Goal: Ask a question

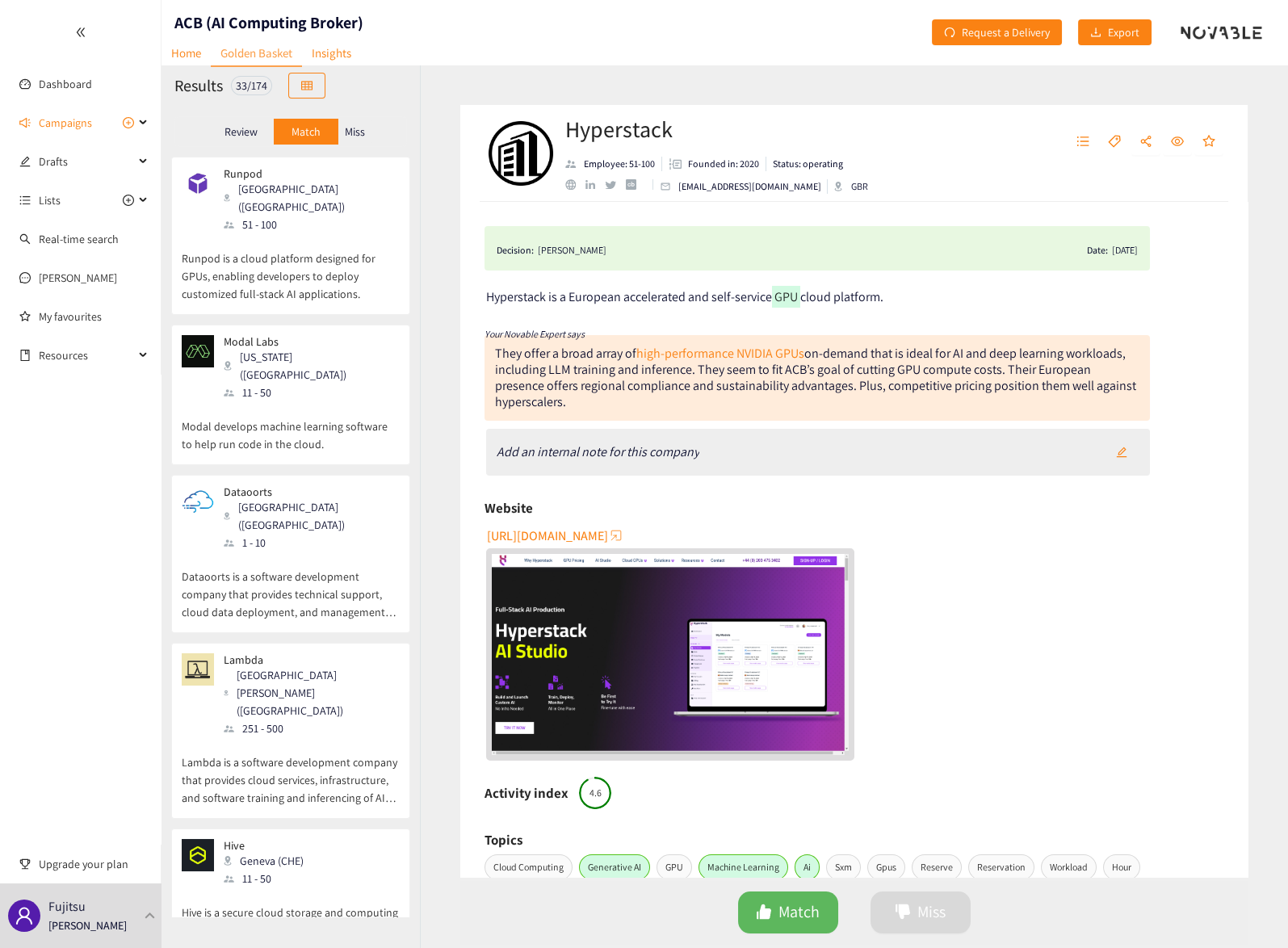
scroll to position [273, 0]
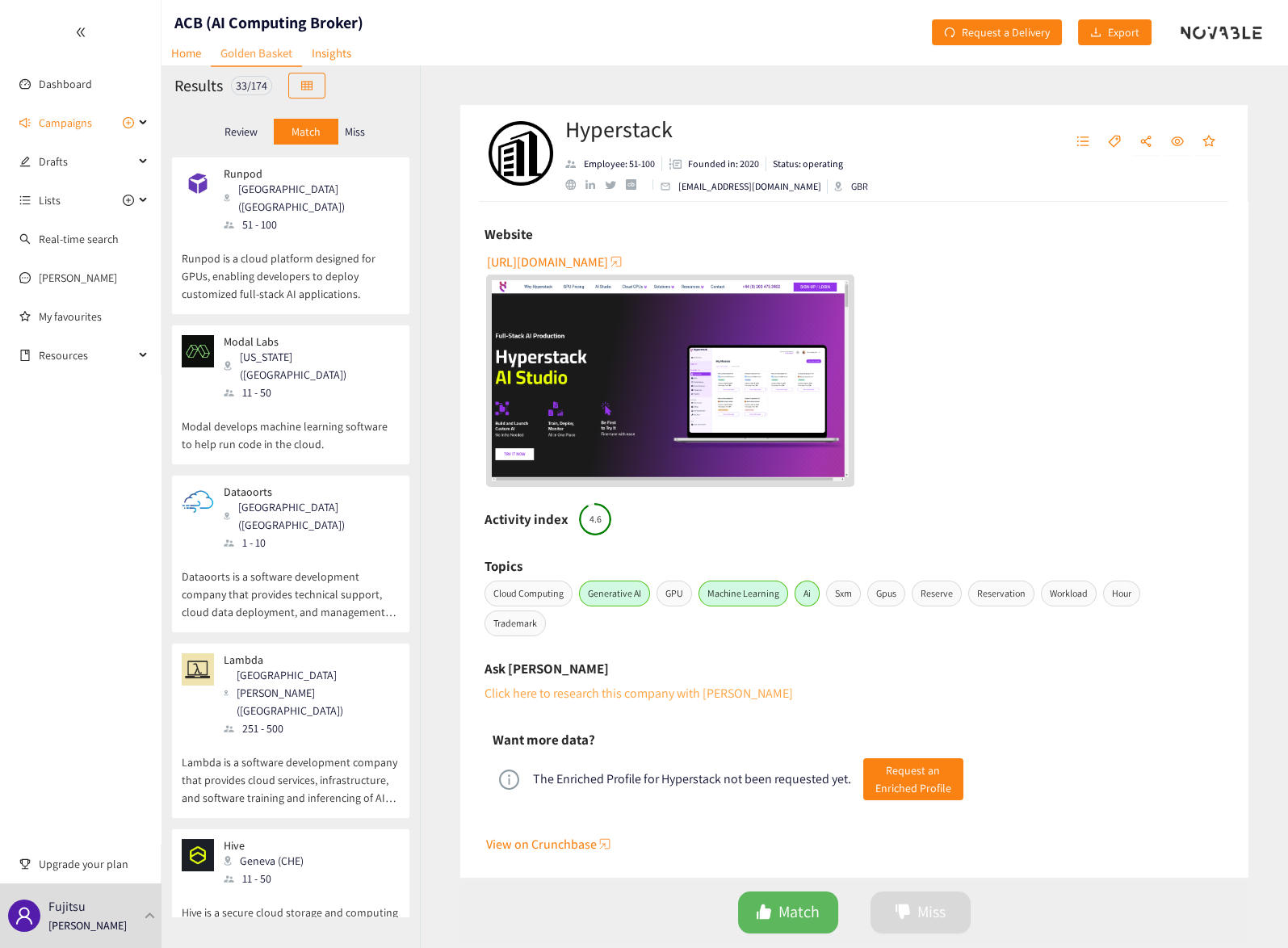
click at [584, 692] on link "Click here to research this company with [PERSON_NAME]" at bounding box center [639, 693] width 309 height 17
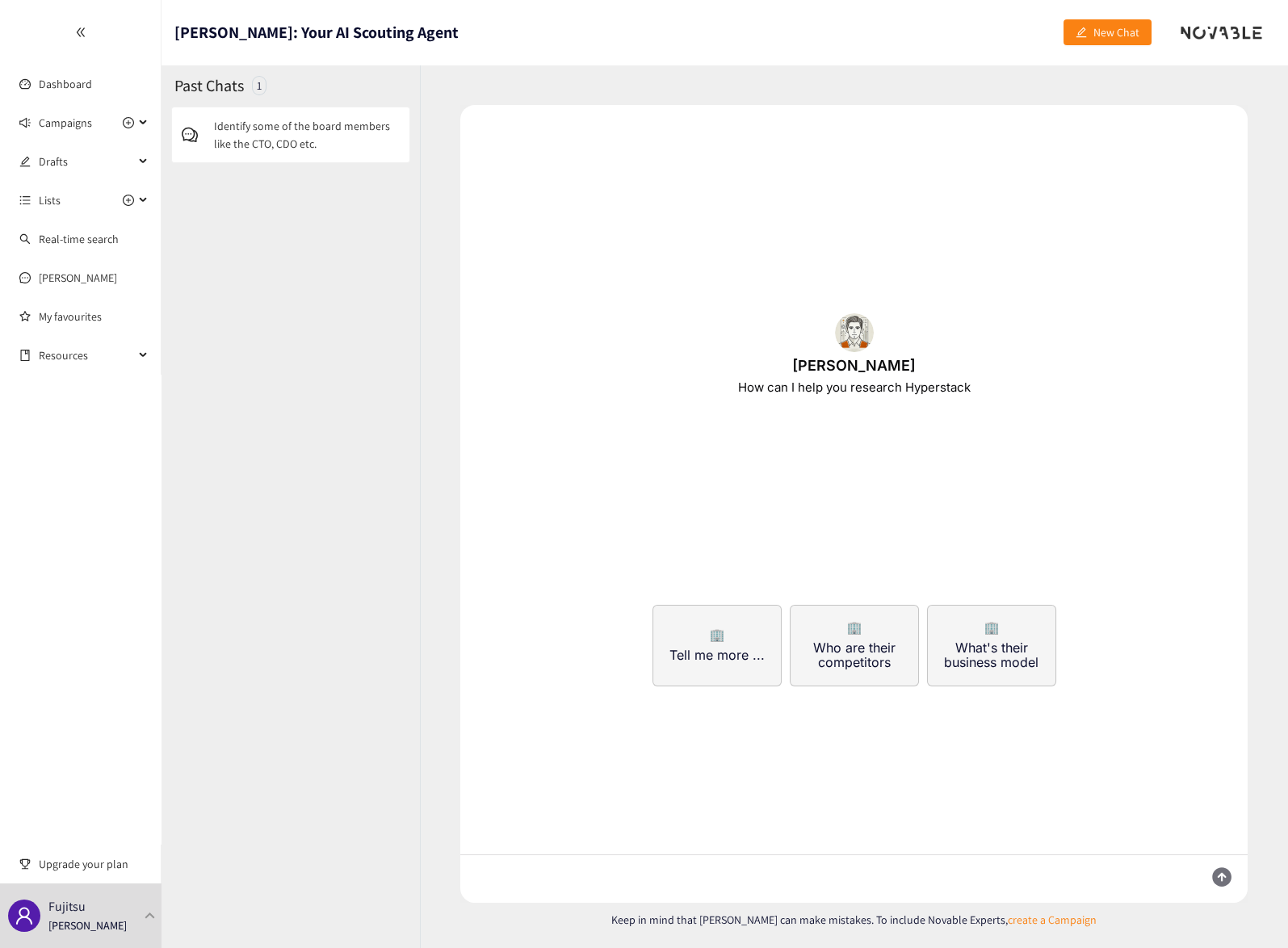
click at [607, 883] on textarea at bounding box center [826, 878] width 731 height 48
paste textarea "[DOMAIN_NAME]"
type textarea "What can you tell me about the company [DOMAIN_NAME] based in [GEOGRAPHIC_DATA]"
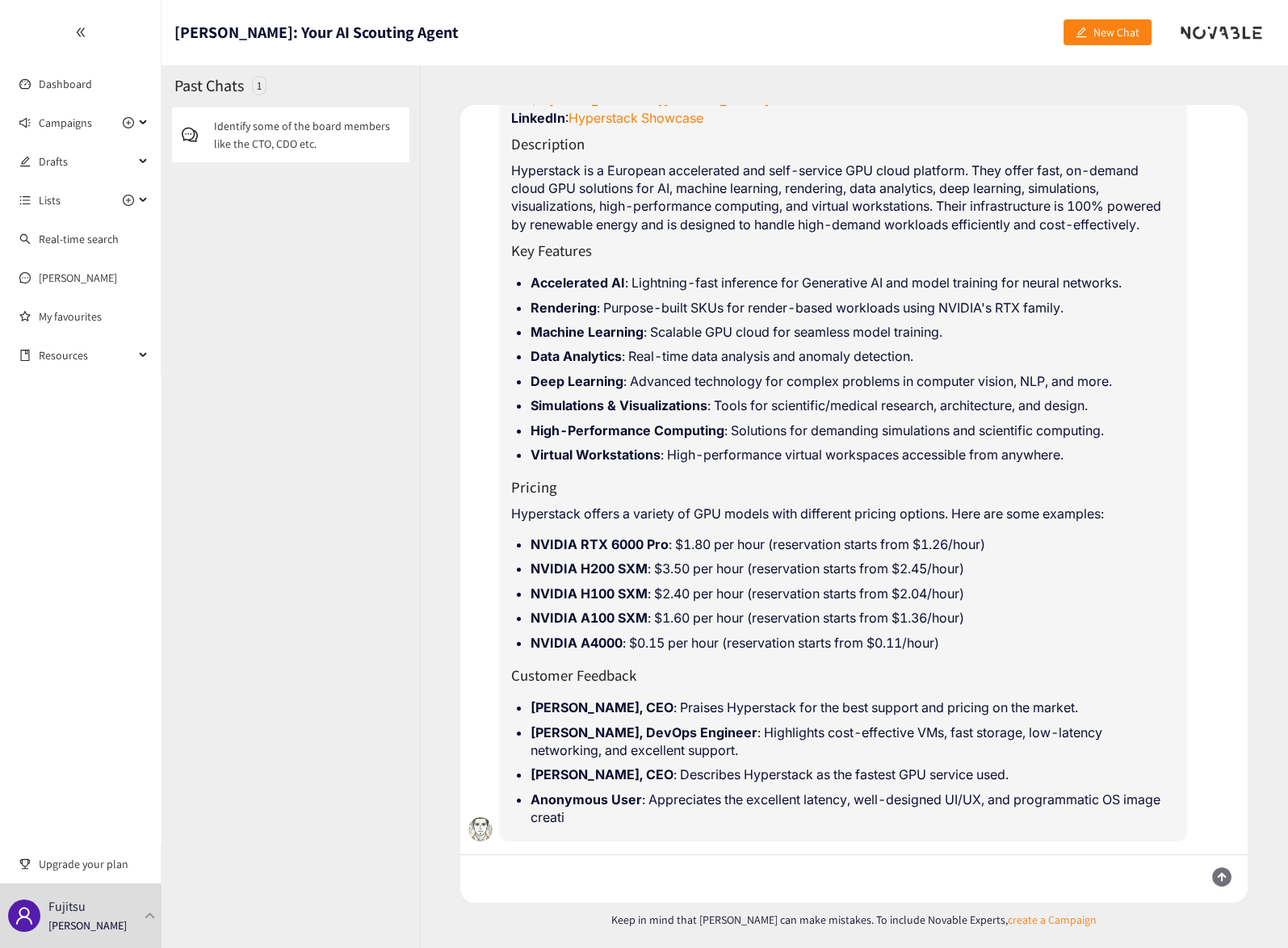
scroll to position [231, 0]
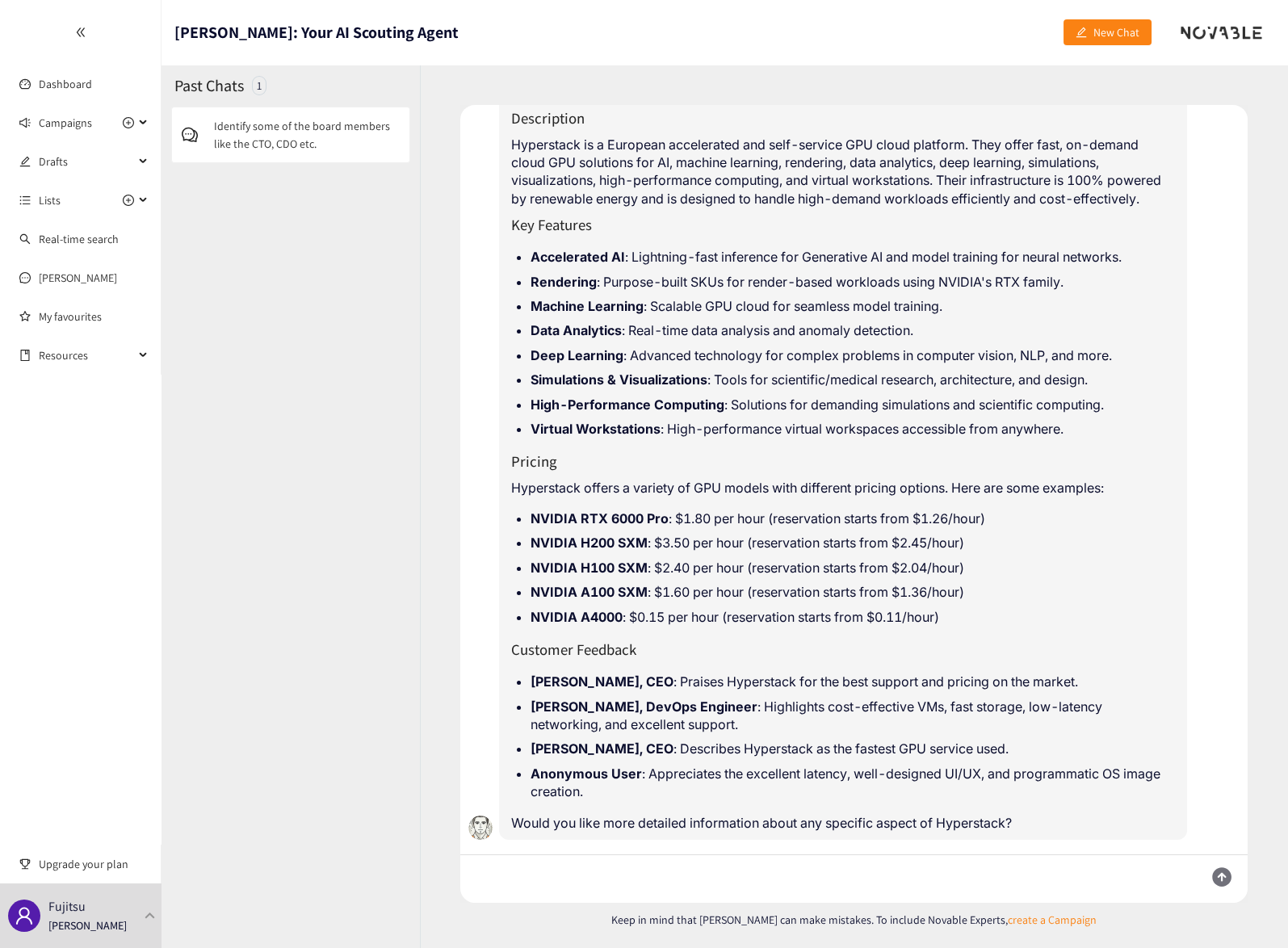
click at [740, 873] on textarea at bounding box center [826, 878] width 731 height 48
type textarea "Who is the CEO?"
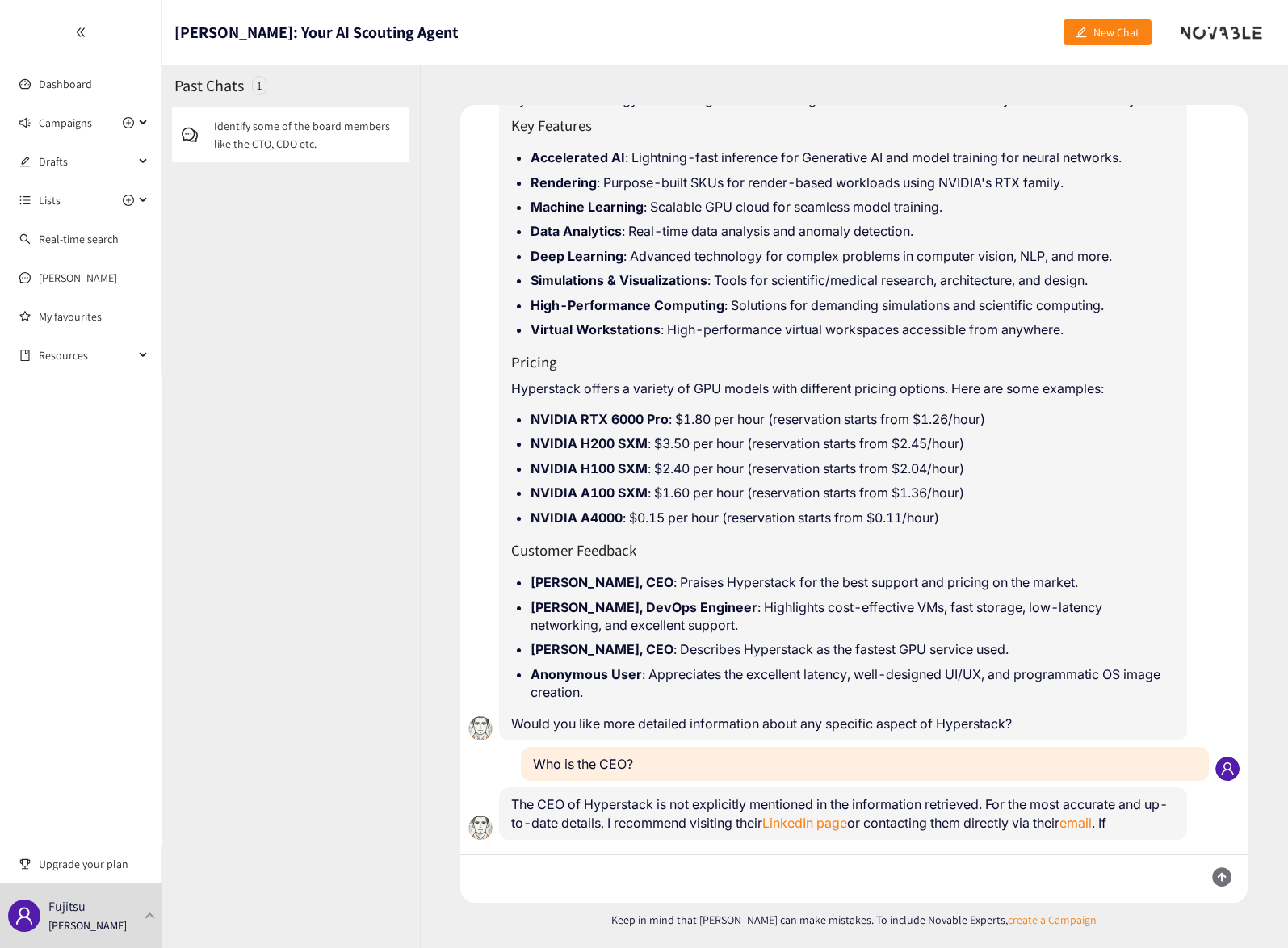
scroll to position [350, 0]
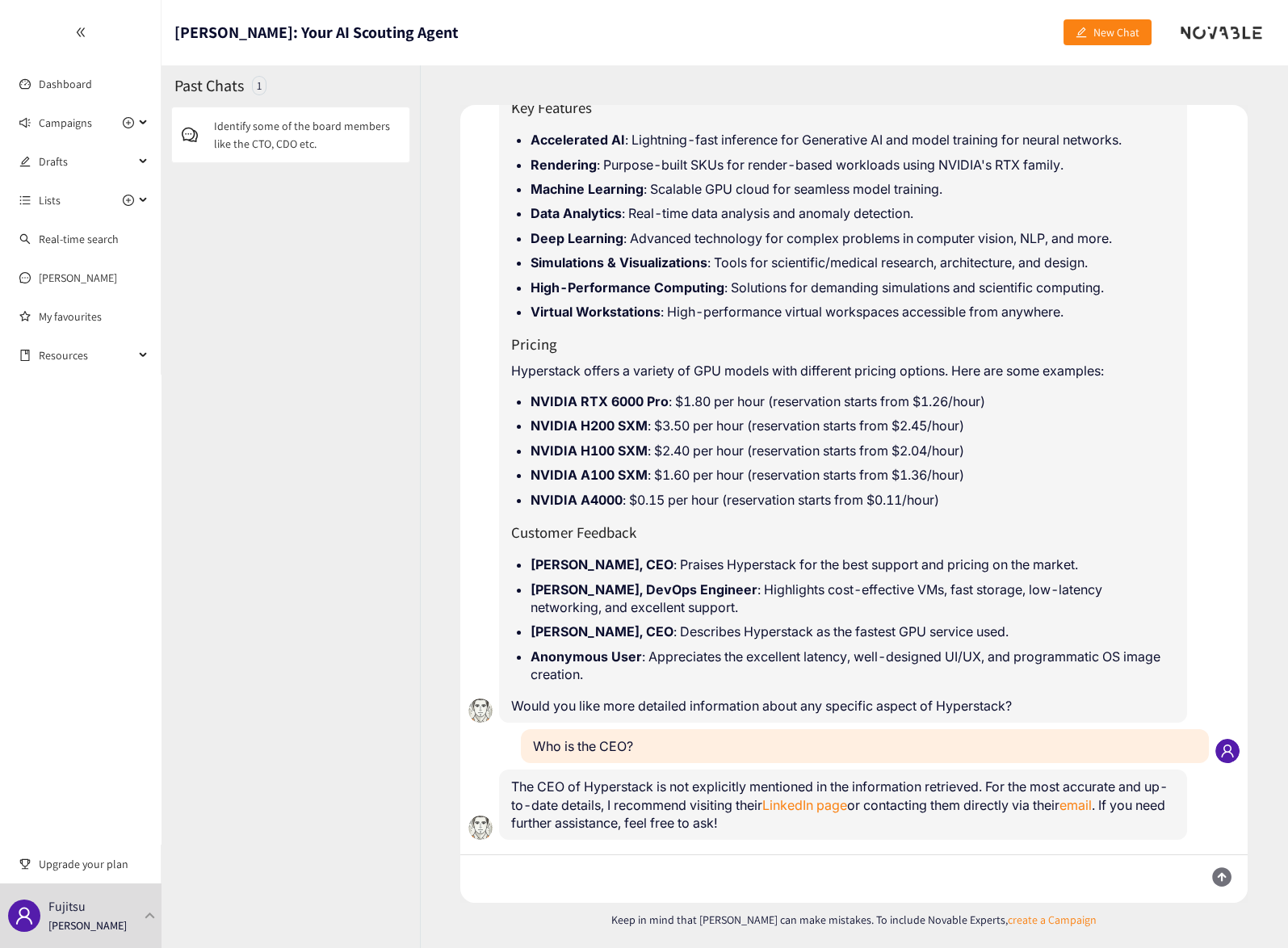
click at [738, 872] on textarea at bounding box center [826, 878] width 731 height 48
type textarea "Who is the CTO?"
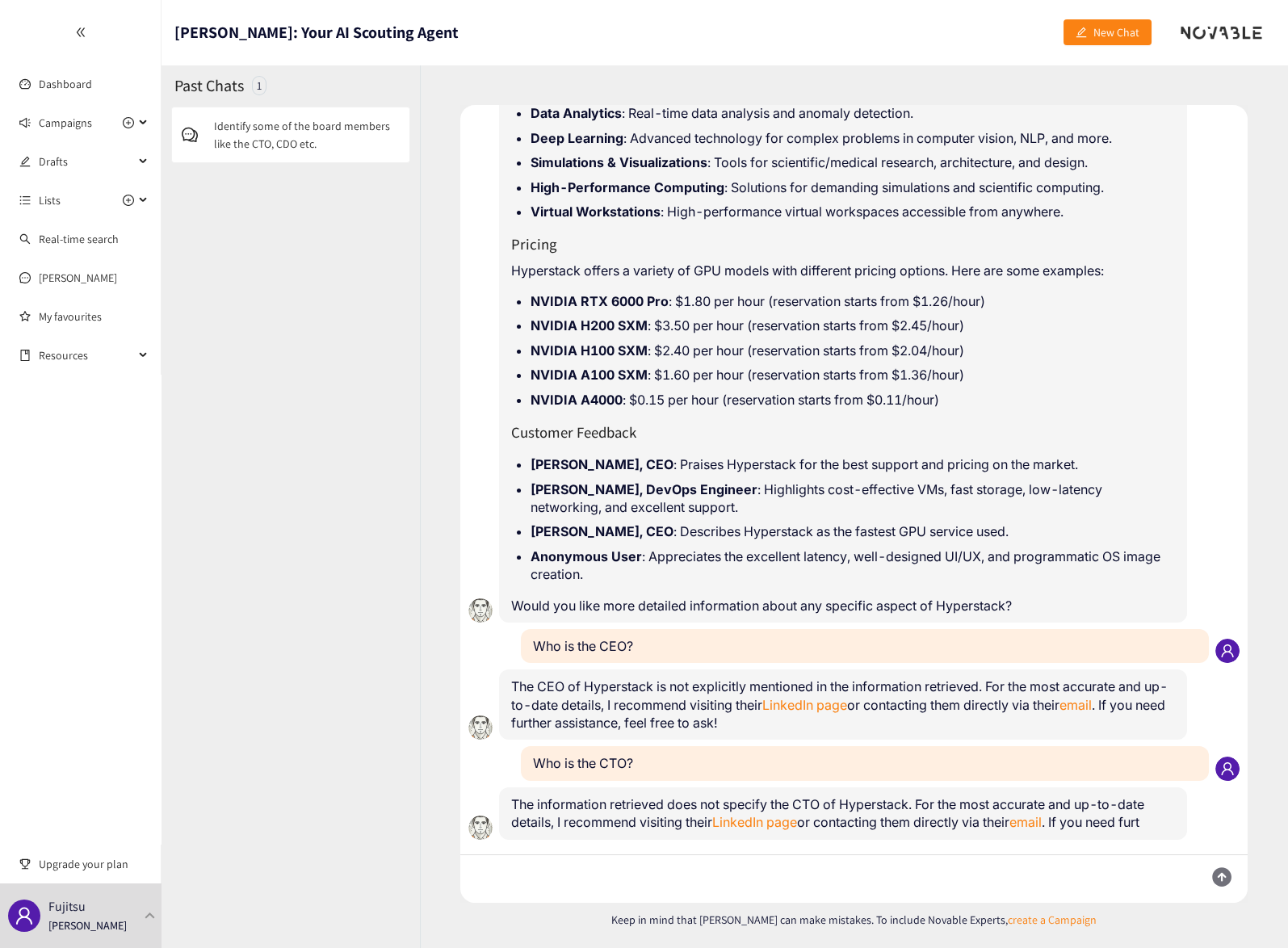
scroll to position [467, 0]
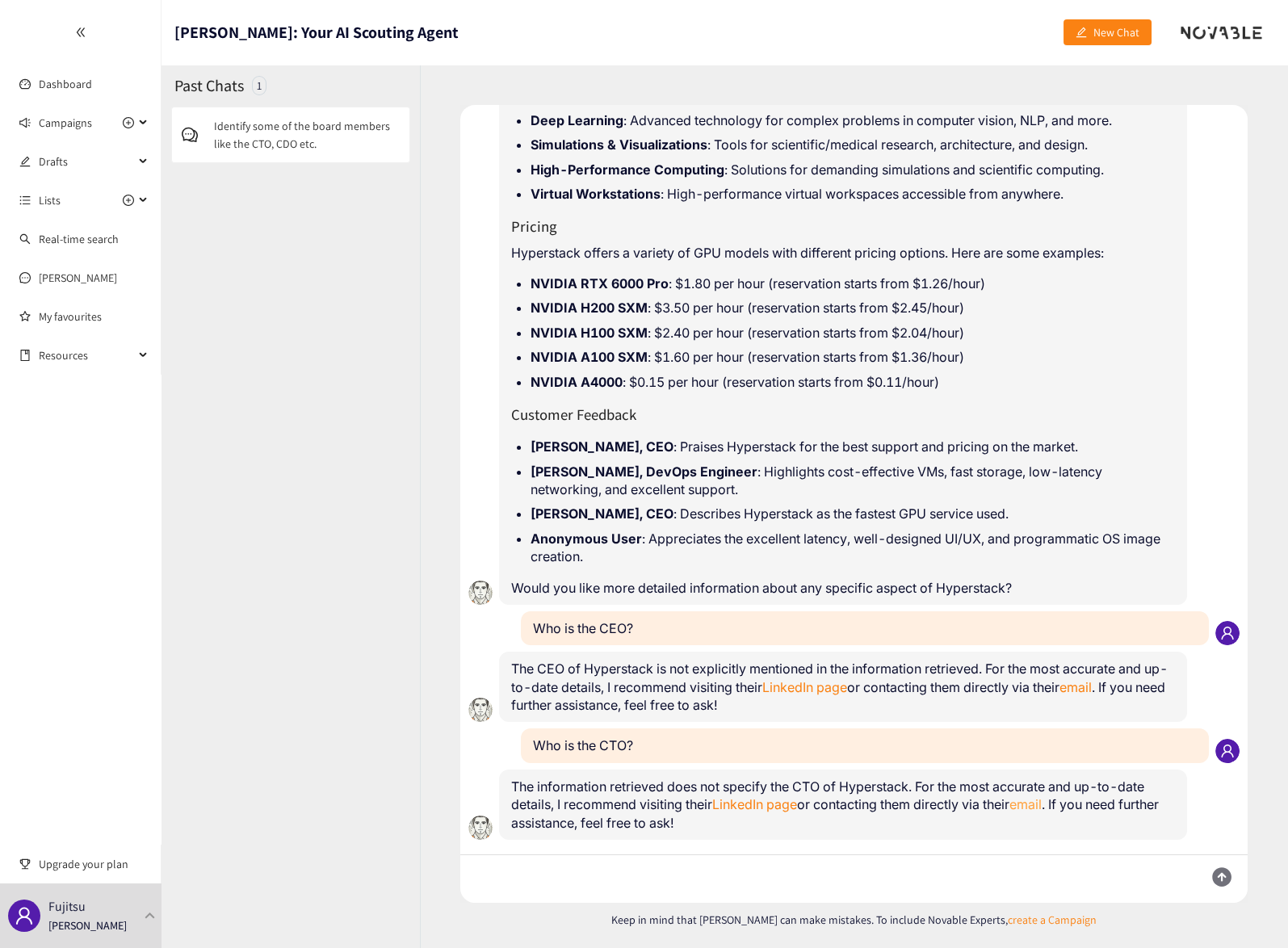
click at [1041, 802] on link "email" at bounding box center [1026, 804] width 33 height 16
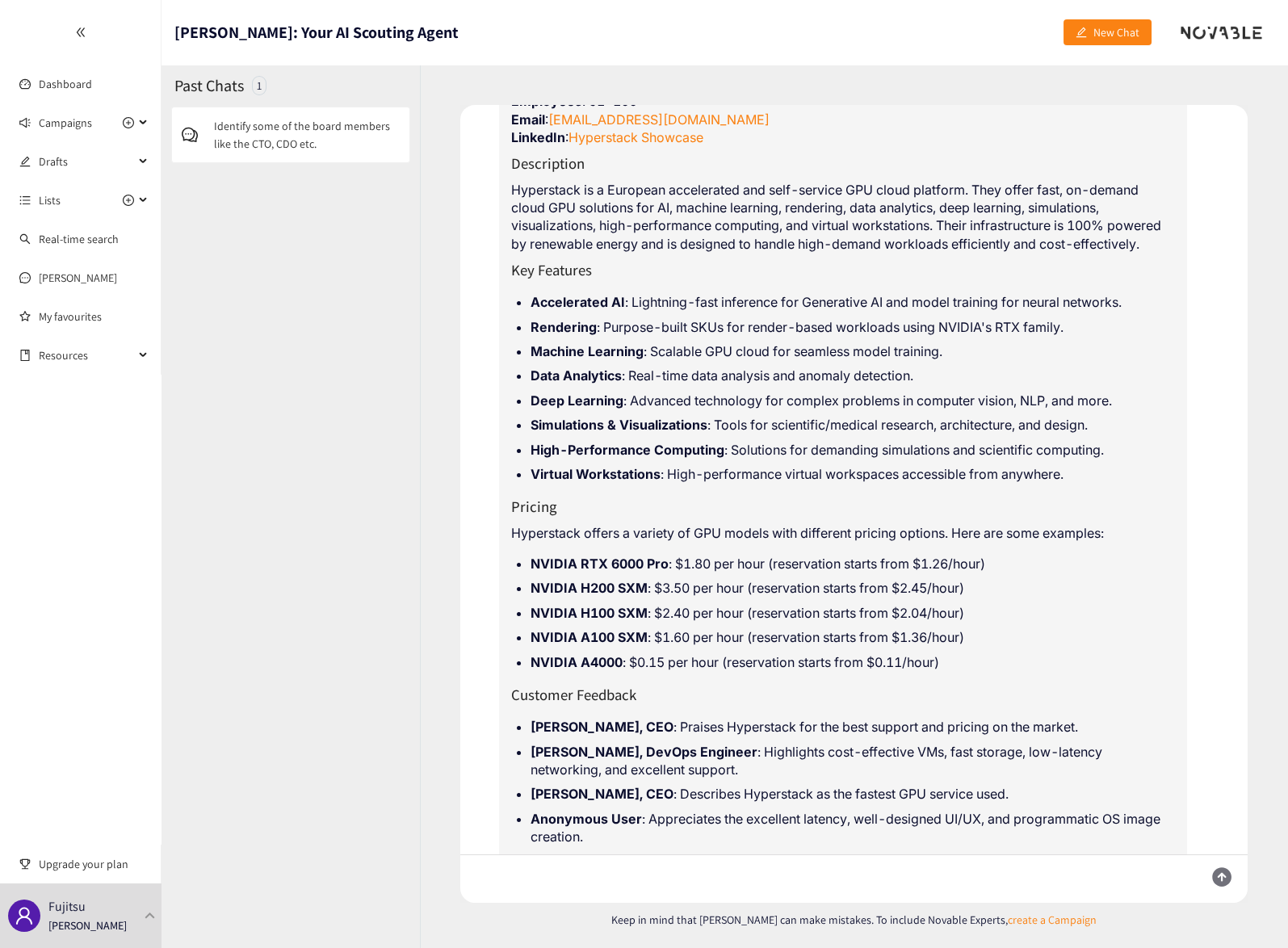
scroll to position [0, 0]
